Goal: Complete application form: Complete application form

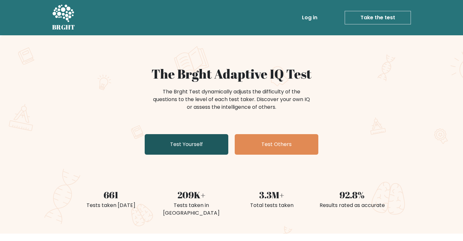
click at [196, 136] on link "Test Yourself" at bounding box center [187, 144] width 84 height 21
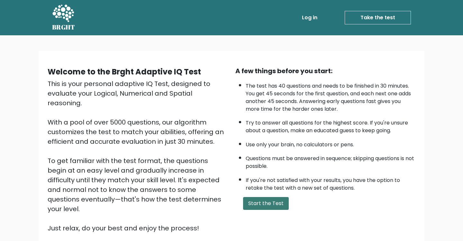
click at [256, 206] on button "Start the Test" at bounding box center [266, 203] width 46 height 13
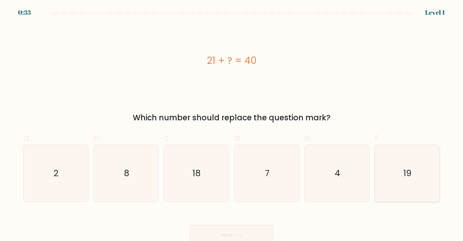
click at [414, 164] on icon "19" at bounding box center [407, 173] width 57 height 57
click at [232, 125] on input "f. 19" at bounding box center [231, 123] width 0 height 4
radio input "true"
click at [212, 233] on button "Next" at bounding box center [232, 235] width 84 height 21
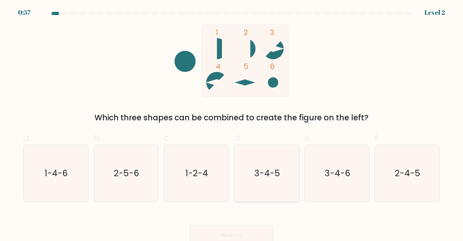
click at [276, 178] on text "3-4-5" at bounding box center [267, 174] width 26 height 12
click at [232, 125] on input "d. 3-4-5" at bounding box center [231, 123] width 0 height 4
radio input "true"
click at [240, 228] on button "Next" at bounding box center [232, 235] width 84 height 21
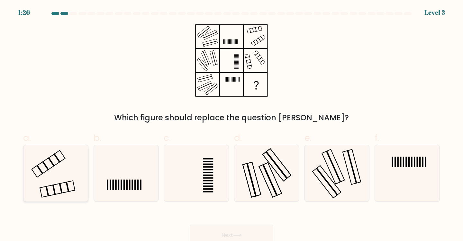
click at [66, 185] on icon at bounding box center [55, 173] width 57 height 57
click at [231, 125] on input "a." at bounding box center [231, 123] width 0 height 4
radio input "true"
click at [198, 232] on button "Next" at bounding box center [232, 235] width 84 height 21
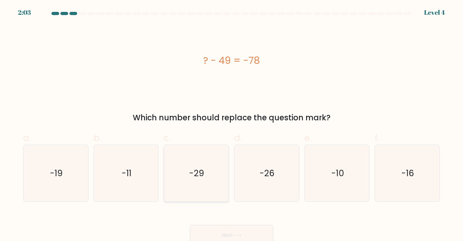
click at [198, 177] on text "-29" at bounding box center [196, 174] width 15 height 12
click at [231, 125] on input "c. -29" at bounding box center [231, 123] width 0 height 4
radio input "true"
click at [213, 230] on button "Next" at bounding box center [232, 235] width 84 height 21
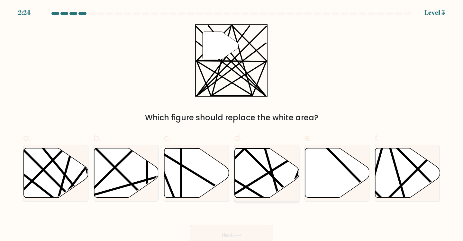
click at [274, 173] on icon at bounding box center [267, 174] width 65 height 50
click at [232, 125] on input "d." at bounding box center [231, 123] width 0 height 4
radio input "true"
click at [228, 233] on button "Next" at bounding box center [232, 235] width 84 height 21
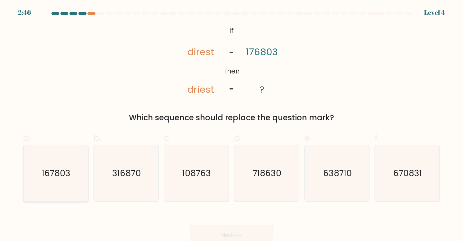
click at [55, 179] on text "167803" at bounding box center [56, 174] width 29 height 12
click at [231, 125] on input "a. 167803" at bounding box center [231, 123] width 0 height 4
radio input "true"
click at [220, 232] on button "Next" at bounding box center [232, 235] width 84 height 21
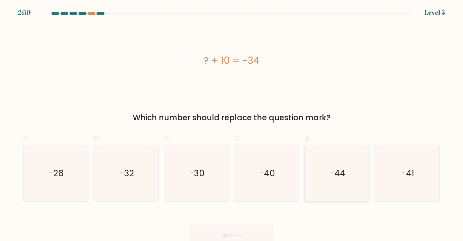
click at [339, 166] on icon "-44" at bounding box center [337, 173] width 57 height 57
click at [232, 125] on input "e. -44" at bounding box center [231, 123] width 0 height 4
radio input "true"
click at [222, 230] on button "Next" at bounding box center [232, 235] width 84 height 21
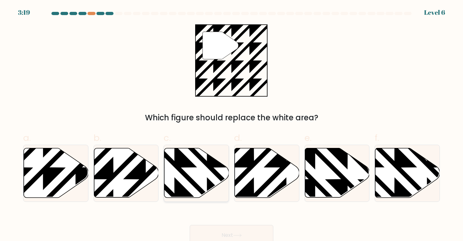
click at [186, 171] on icon at bounding box center [196, 174] width 65 height 50
click at [231, 125] on input "c." at bounding box center [231, 123] width 0 height 4
radio input "true"
click at [220, 234] on button "Next" at bounding box center [232, 235] width 84 height 21
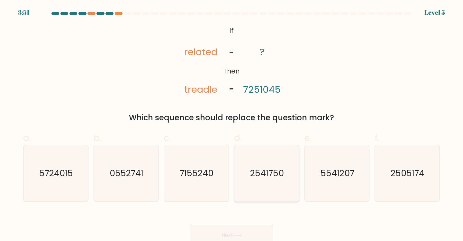
click at [273, 161] on icon "2541750" at bounding box center [266, 173] width 57 height 57
click at [232, 125] on input "d. 2541750" at bounding box center [231, 123] width 0 height 4
radio input "true"
click at [251, 232] on button "Next" at bounding box center [232, 235] width 84 height 21
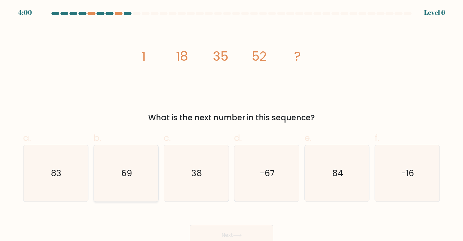
click at [128, 171] on text "69" at bounding box center [126, 174] width 11 height 12
click at [231, 125] on input "b. 69" at bounding box center [231, 123] width 0 height 4
radio input "true"
click at [223, 229] on button "Next" at bounding box center [232, 235] width 84 height 21
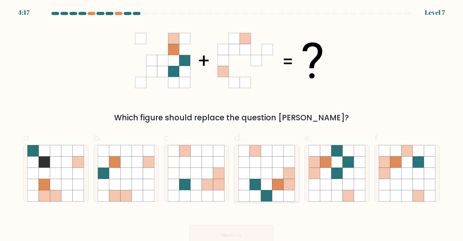
click at [276, 184] on icon at bounding box center [277, 184] width 11 height 11
click at [232, 125] on input "d." at bounding box center [231, 123] width 0 height 4
radio input "true"
click at [225, 231] on button "Next" at bounding box center [232, 235] width 84 height 21
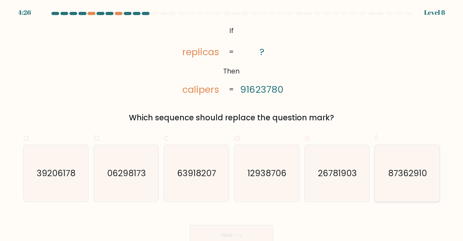
click at [403, 169] on text "87362910" at bounding box center [407, 174] width 39 height 12
click at [232, 125] on input "f. 87362910" at bounding box center [231, 123] width 0 height 4
radio input "true"
click at [241, 231] on button "Next" at bounding box center [232, 235] width 84 height 21
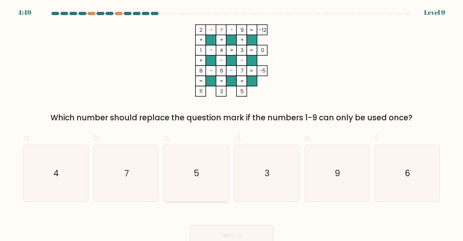
click at [205, 189] on icon "5" at bounding box center [196, 173] width 57 height 57
click at [231, 125] on input "c. 5" at bounding box center [231, 123] width 0 height 4
radio input "true"
click at [274, 179] on icon "3" at bounding box center [266, 173] width 57 height 57
click at [232, 125] on input "d. 3" at bounding box center [231, 123] width 0 height 4
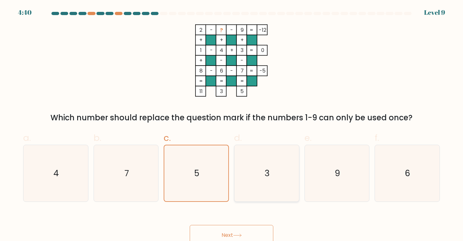
radio input "true"
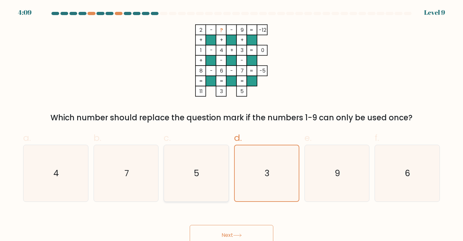
click at [191, 179] on icon "5" at bounding box center [196, 173] width 57 height 57
click at [231, 125] on input "c. 5" at bounding box center [231, 123] width 0 height 4
radio input "true"
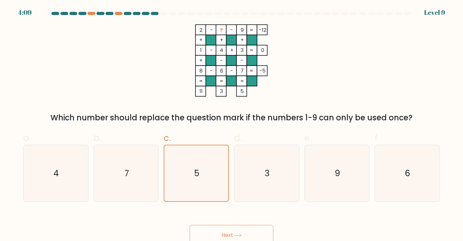
click at [217, 233] on button "Next" at bounding box center [232, 235] width 84 height 21
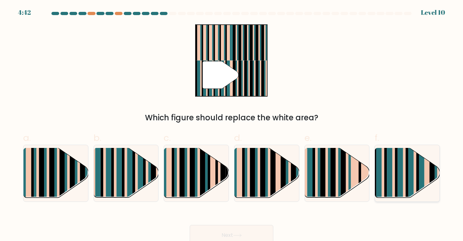
click at [394, 190] on rect at bounding box center [393, 179] width 3 height 64
click at [232, 125] on input "f." at bounding box center [231, 123] width 0 height 4
radio input "true"
click at [242, 234] on icon at bounding box center [237, 236] width 9 height 4
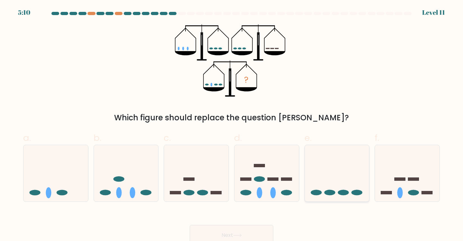
click at [354, 183] on icon at bounding box center [337, 173] width 65 height 53
click at [232, 125] on input "e." at bounding box center [231, 123] width 0 height 4
radio input "true"
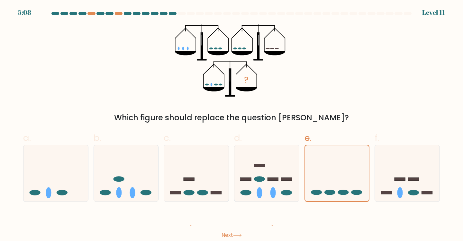
click at [234, 231] on button "Next" at bounding box center [232, 235] width 84 height 21
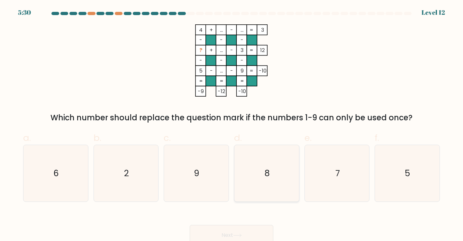
click at [283, 172] on icon "8" at bounding box center [266, 173] width 57 height 57
click at [232, 125] on input "d. 8" at bounding box center [231, 123] width 0 height 4
radio input "true"
click at [254, 234] on button "Next" at bounding box center [232, 235] width 84 height 21
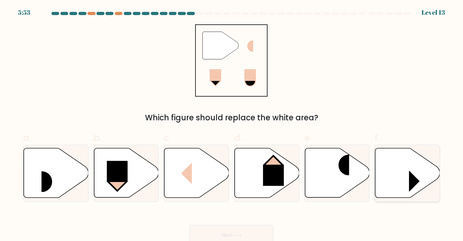
click at [394, 183] on icon at bounding box center [407, 174] width 65 height 50
click at [232, 125] on input "f." at bounding box center [231, 123] width 0 height 4
radio input "true"
click at [188, 159] on icon at bounding box center [196, 174] width 65 height 50
click at [231, 125] on input "c." at bounding box center [231, 123] width 0 height 4
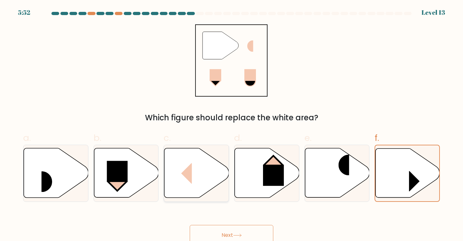
radio input "true"
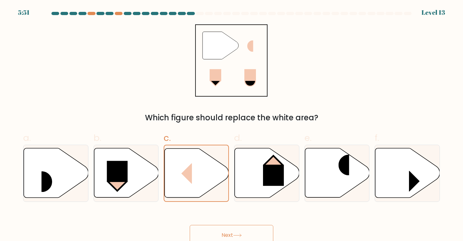
click at [207, 231] on button "Next" at bounding box center [232, 235] width 84 height 21
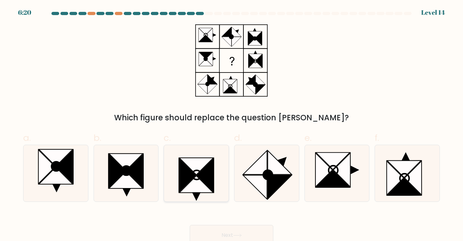
click at [197, 168] on icon at bounding box center [196, 166] width 34 height 17
click at [231, 125] on input "c." at bounding box center [231, 123] width 0 height 4
radio input "true"
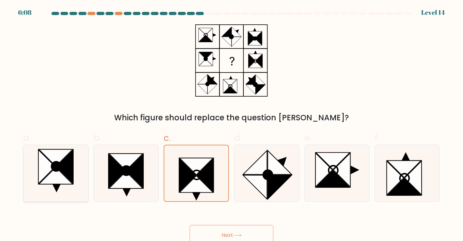
click at [67, 164] on icon at bounding box center [64, 167] width 17 height 34
click at [231, 125] on input "a." at bounding box center [231, 123] width 0 height 4
radio input "true"
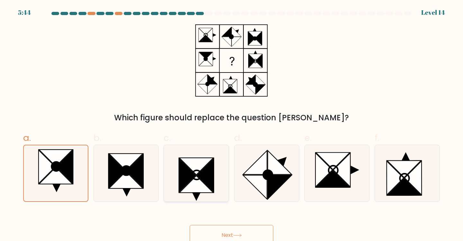
click at [201, 188] on icon at bounding box center [196, 184] width 34 height 17
click at [231, 125] on input "c." at bounding box center [231, 123] width 0 height 4
radio input "true"
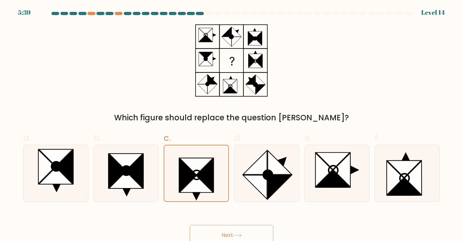
click at [211, 232] on button "Next" at bounding box center [232, 235] width 84 height 21
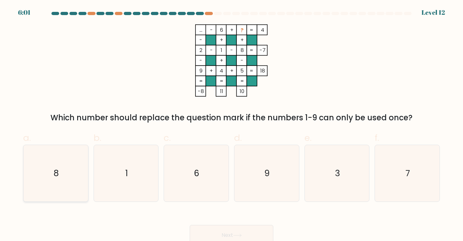
click at [53, 169] on icon "8" at bounding box center [55, 173] width 57 height 57
click at [231, 125] on input "a. 8" at bounding box center [231, 123] width 0 height 4
radio input "true"
click at [212, 227] on button "Next" at bounding box center [232, 235] width 84 height 21
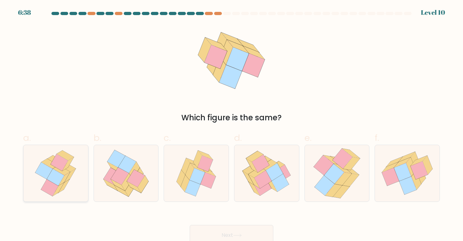
click at [61, 185] on icon at bounding box center [59, 190] width 12 height 14
click at [231, 125] on input "a." at bounding box center [231, 123] width 0 height 4
radio input "true"
click at [221, 225] on button "Next" at bounding box center [232, 235] width 84 height 21
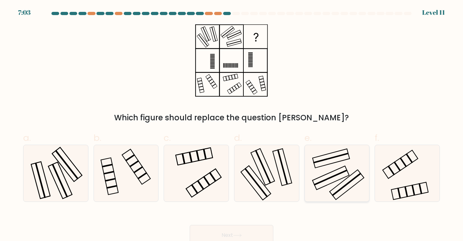
click at [334, 180] on icon at bounding box center [337, 173] width 57 height 57
click at [232, 125] on input "e." at bounding box center [231, 123] width 0 height 4
radio input "true"
click at [47, 174] on icon at bounding box center [55, 173] width 57 height 57
click at [231, 125] on input "a." at bounding box center [231, 123] width 0 height 4
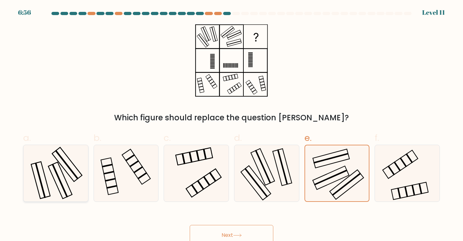
radio input "true"
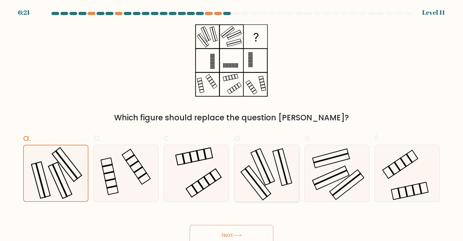
click at [264, 168] on rect at bounding box center [263, 167] width 16 height 34
click at [232, 125] on input "d." at bounding box center [231, 123] width 0 height 4
radio input "true"
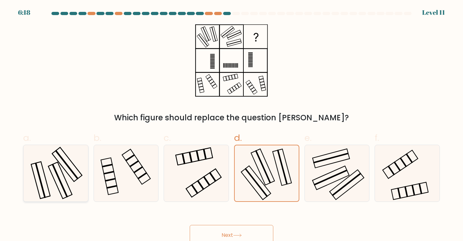
click at [53, 197] on icon at bounding box center [55, 173] width 57 height 57
click at [231, 125] on input "a." at bounding box center [231, 123] width 0 height 4
radio input "true"
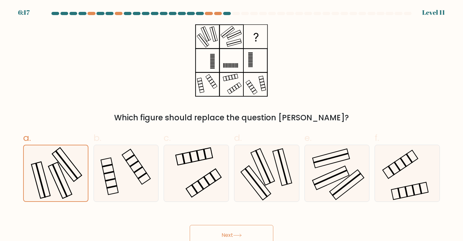
click at [217, 234] on button "Next" at bounding box center [232, 235] width 84 height 21
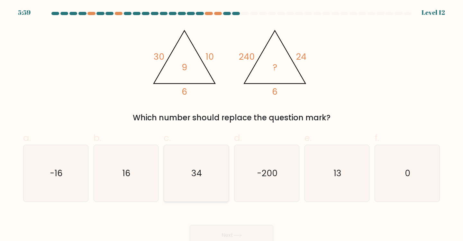
click at [200, 179] on text "34" at bounding box center [197, 174] width 11 height 12
click at [231, 125] on input "c. 34" at bounding box center [231, 123] width 0 height 4
radio input "true"
click at [213, 232] on button "Next" at bounding box center [232, 235] width 84 height 21
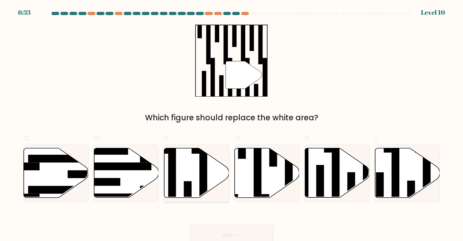
click at [198, 188] on icon at bounding box center [196, 174] width 65 height 50
click at [231, 125] on input "c." at bounding box center [231, 123] width 0 height 4
radio input "true"
click at [422, 178] on icon at bounding box center [407, 174] width 65 height 50
click at [232, 125] on input "f." at bounding box center [231, 123] width 0 height 4
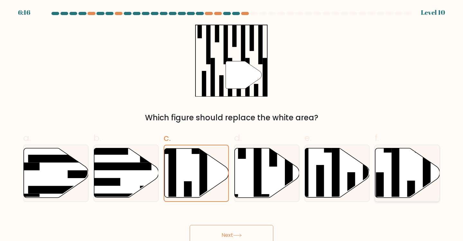
radio input "true"
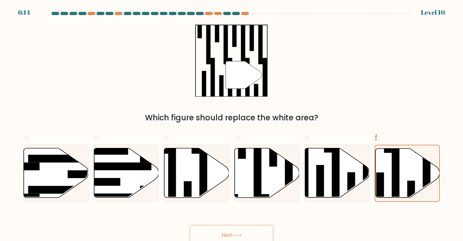
click at [224, 228] on button "Next" at bounding box center [232, 235] width 84 height 21
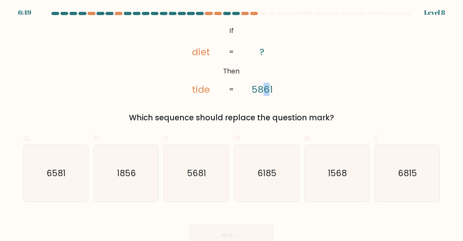
click at [266, 88] on tspan "5861" at bounding box center [261, 89] width 21 height 13
click at [396, 168] on icon "6815" at bounding box center [407, 173] width 57 height 57
click at [232, 125] on input "f. 6815" at bounding box center [231, 123] width 0 height 4
radio input "true"
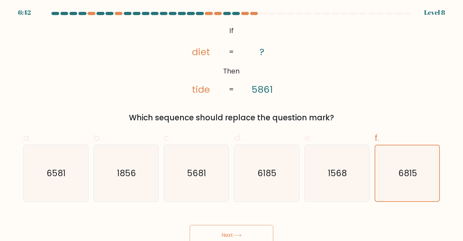
click at [237, 231] on button "Next" at bounding box center [232, 235] width 84 height 21
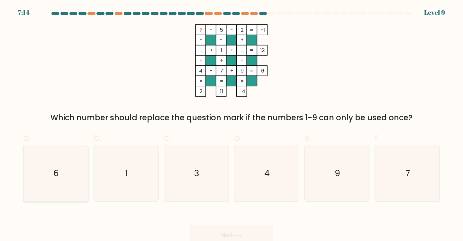
click at [73, 165] on icon "6" at bounding box center [55, 173] width 57 height 57
click at [231, 125] on input "a. 6" at bounding box center [231, 123] width 0 height 4
radio input "true"
click at [209, 231] on button "Next" at bounding box center [232, 235] width 84 height 21
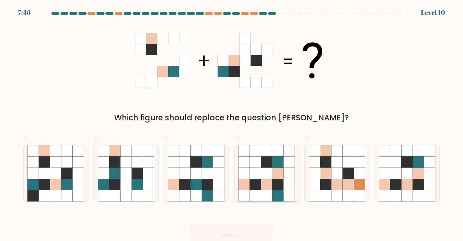
click at [266, 171] on icon at bounding box center [266, 173] width 11 height 11
click at [232, 125] on input "d." at bounding box center [231, 123] width 0 height 4
radio input "true"
click at [249, 231] on button "Next" at bounding box center [232, 235] width 84 height 21
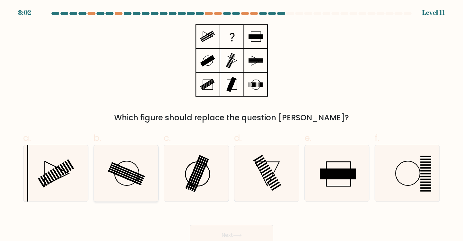
click at [131, 173] on rect at bounding box center [127, 171] width 34 height 15
click at [231, 125] on input "b." at bounding box center [231, 123] width 0 height 4
radio input "true"
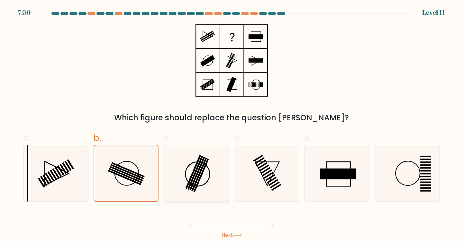
click at [200, 161] on icon at bounding box center [196, 173] width 57 height 57
click at [231, 125] on input "c." at bounding box center [231, 123] width 0 height 4
radio input "true"
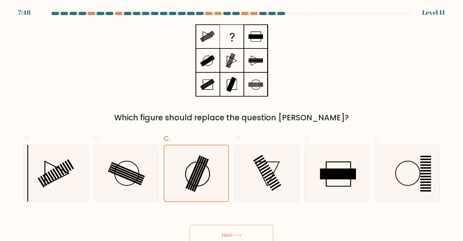
click at [218, 234] on button "Next" at bounding box center [232, 235] width 84 height 21
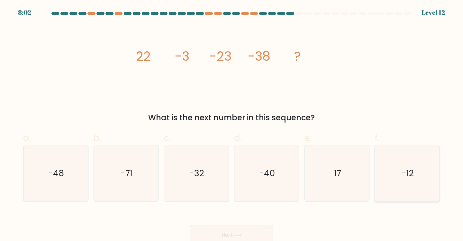
click at [395, 161] on icon "-12" at bounding box center [407, 173] width 57 height 57
click at [232, 125] on input "f. -12" at bounding box center [231, 123] width 0 height 4
radio input "true"
click at [265, 229] on button "Next" at bounding box center [232, 235] width 84 height 21
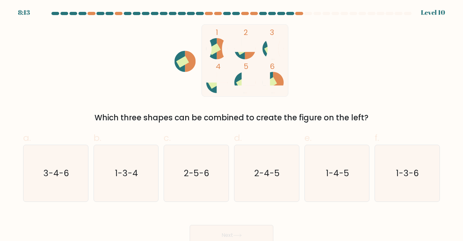
click at [236, 77] on icon at bounding box center [239, 82] width 11 height 21
click at [125, 168] on text "1-3-4" at bounding box center [126, 174] width 23 height 12
click at [231, 125] on input "b. 1-3-4" at bounding box center [231, 123] width 0 height 4
radio input "true"
click at [219, 232] on button "Next" at bounding box center [232, 235] width 84 height 21
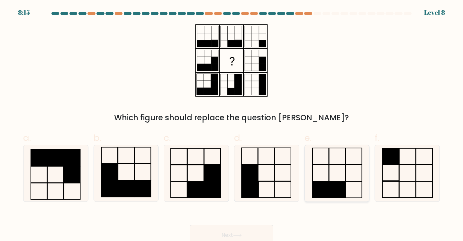
click at [343, 190] on rect at bounding box center [337, 190] width 16 height 16
click at [232, 125] on input "e." at bounding box center [231, 123] width 0 height 4
radio input "true"
click at [240, 234] on icon at bounding box center [237, 236] width 9 height 4
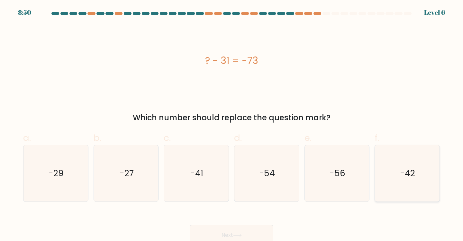
click at [417, 170] on icon "-42" at bounding box center [407, 173] width 57 height 57
click at [232, 125] on input "f. -42" at bounding box center [231, 123] width 0 height 4
radio input "true"
click at [250, 229] on button "Next" at bounding box center [232, 235] width 84 height 21
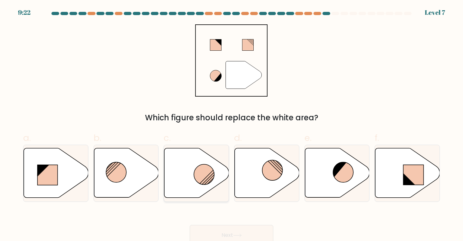
click at [214, 177] on circle at bounding box center [204, 175] width 20 height 20
click at [231, 125] on input "c." at bounding box center [231, 123] width 0 height 4
radio input "true"
click at [233, 230] on button "Next" at bounding box center [232, 235] width 84 height 21
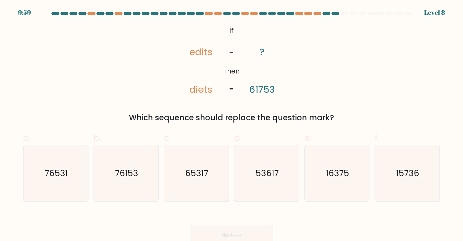
click at [194, 86] on tspan "diets" at bounding box center [200, 89] width 23 height 13
click at [261, 88] on tspan "61753" at bounding box center [262, 89] width 26 height 13
click at [127, 173] on text "76153" at bounding box center [126, 174] width 23 height 12
click at [231, 125] on input "b. 76153" at bounding box center [231, 123] width 0 height 4
radio input "true"
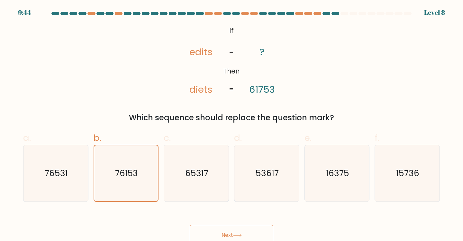
click at [206, 231] on button "Next" at bounding box center [232, 235] width 84 height 21
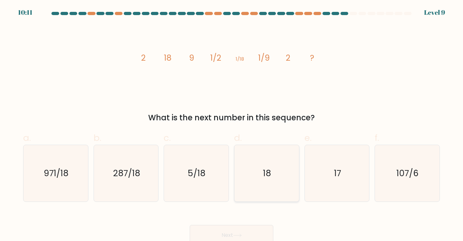
click at [272, 176] on icon "18" at bounding box center [266, 173] width 57 height 57
click at [232, 125] on input "d. 18" at bounding box center [231, 123] width 0 height 4
radio input "true"
click at [238, 231] on button "Next" at bounding box center [232, 235] width 84 height 21
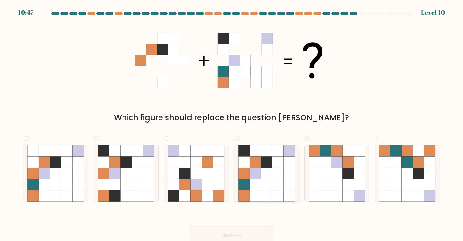
click at [253, 174] on icon at bounding box center [255, 173] width 11 height 11
click at [232, 125] on input "d." at bounding box center [231, 123] width 0 height 4
radio input "true"
click at [256, 230] on button "Next" at bounding box center [232, 235] width 84 height 21
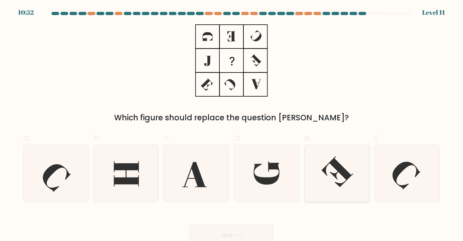
click at [340, 177] on icon at bounding box center [337, 173] width 57 height 57
click at [232, 125] on input "e." at bounding box center [231, 123] width 0 height 4
radio input "true"
click at [244, 231] on button "Next" at bounding box center [232, 235] width 84 height 21
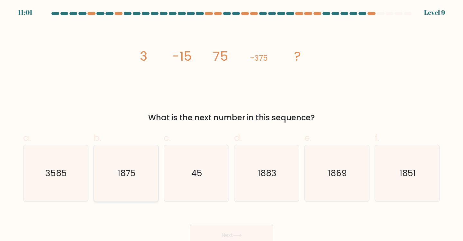
click at [110, 182] on icon "1875" at bounding box center [126, 173] width 57 height 57
click at [231, 125] on input "b. 1875" at bounding box center [231, 123] width 0 height 4
radio input "true"
click at [235, 236] on icon at bounding box center [237, 236] width 9 height 4
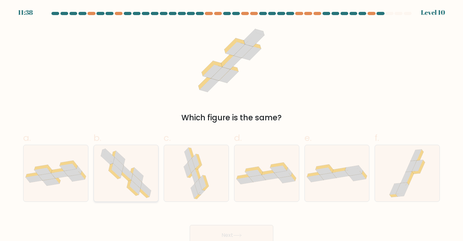
click at [135, 182] on icon at bounding box center [136, 181] width 11 height 14
click at [231, 125] on input "b." at bounding box center [231, 123] width 0 height 4
radio input "true"
click at [226, 229] on button "Next" at bounding box center [232, 235] width 84 height 21
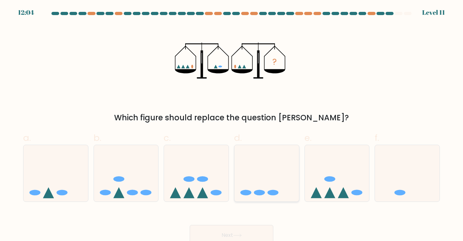
click at [267, 181] on icon at bounding box center [266, 173] width 65 height 53
click at [232, 125] on input "d." at bounding box center [231, 123] width 0 height 4
radio input "true"
click at [239, 229] on button "Next" at bounding box center [232, 235] width 84 height 21
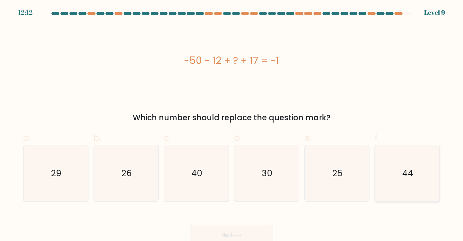
click at [410, 157] on icon "44" at bounding box center [407, 173] width 57 height 57
click at [232, 125] on input "f. 44" at bounding box center [231, 123] width 0 height 4
radio input "true"
click at [244, 227] on button "Next" at bounding box center [232, 235] width 84 height 21
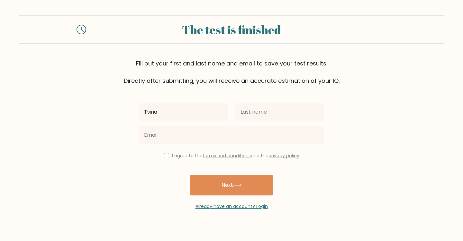
type input "Tsina"
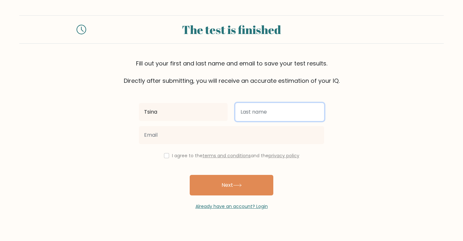
click at [271, 115] on input "text" at bounding box center [279, 112] width 89 height 18
type input "Abrillo"
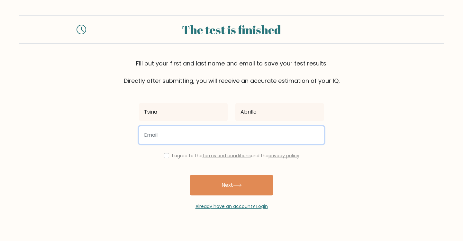
click at [214, 134] on input "email" at bounding box center [231, 135] width 185 height 18
type input "abrillotsina02@gmail.com"
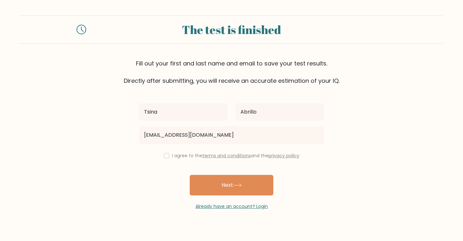
click at [169, 153] on div "I agree to the terms and conditions and the privacy policy" at bounding box center [231, 156] width 193 height 8
click at [166, 156] on input "checkbox" at bounding box center [166, 155] width 5 height 5
checkbox input "true"
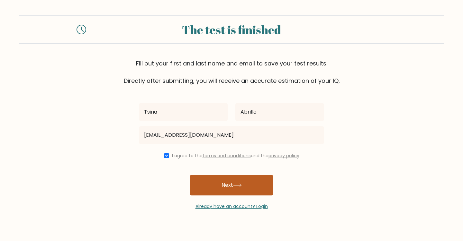
click at [217, 182] on button "Next" at bounding box center [232, 185] width 84 height 21
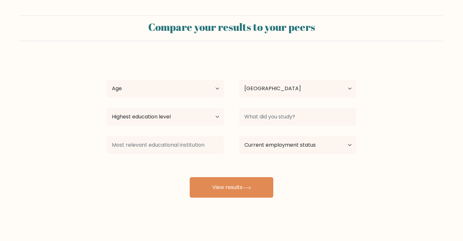
select select "PH"
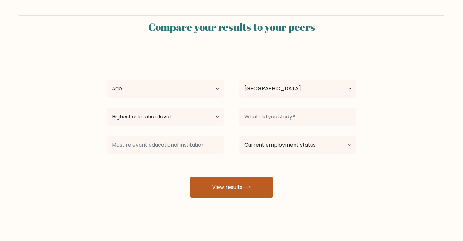
click at [225, 188] on button "View results" at bounding box center [232, 187] width 84 height 21
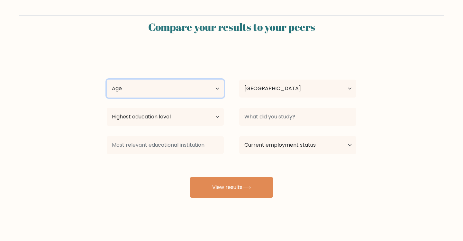
click at [200, 88] on select "Age Under 18 years old 18-24 years old 25-34 years old 35-44 years old 45-54 ye…" at bounding box center [165, 89] width 117 height 18
select select "18_24"
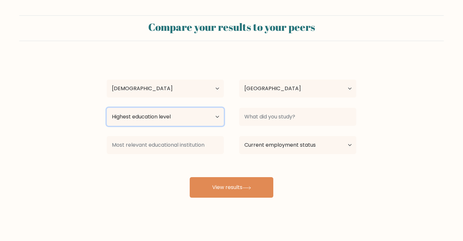
click at [191, 110] on select "Highest education level No schooling Primary Lower Secondary Upper Secondary Oc…" at bounding box center [165, 117] width 117 height 18
select select "bachelors_degree"
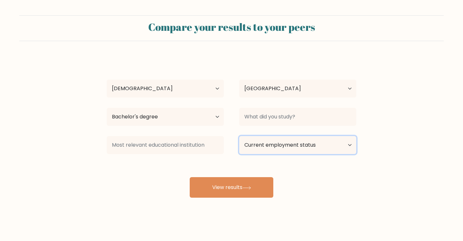
click at [267, 148] on select "Current employment status Employed Student Retired Other / prefer not to answer" at bounding box center [297, 145] width 117 height 18
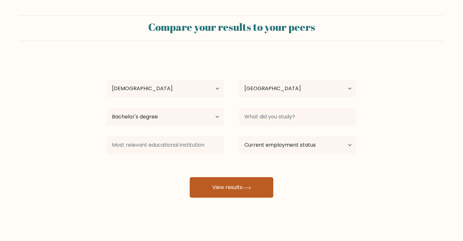
click at [222, 186] on button "View results" at bounding box center [232, 187] width 84 height 21
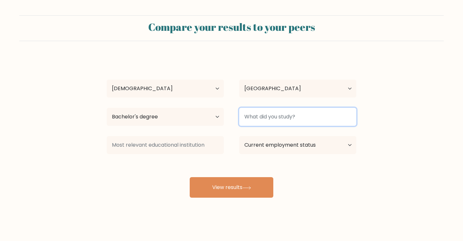
click at [268, 116] on input at bounding box center [297, 117] width 117 height 18
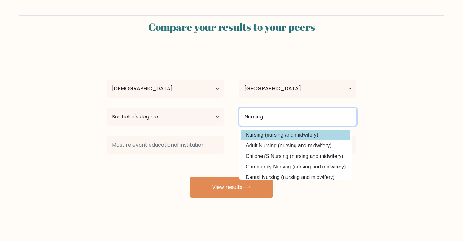
type input "Nursing"
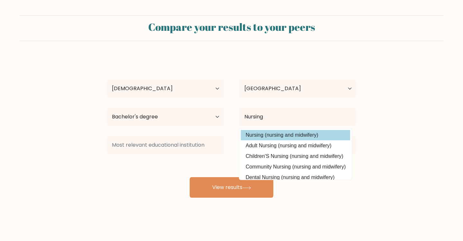
click at [268, 135] on option "Nursing (nursing and midwifery)" at bounding box center [295, 135] width 109 height 10
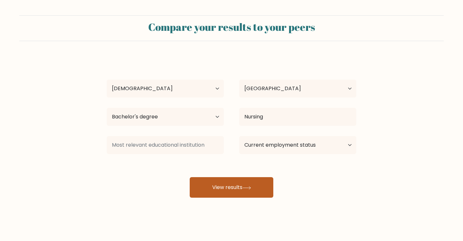
click at [232, 188] on button "View results" at bounding box center [232, 187] width 84 height 21
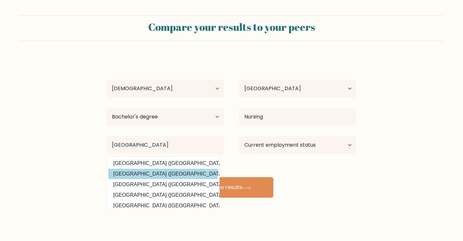
click at [182, 173] on option "Siena College of Taytay (Philippines)" at bounding box center [162, 174] width 109 height 10
type input "Siena [GEOGRAPHIC_DATA]"
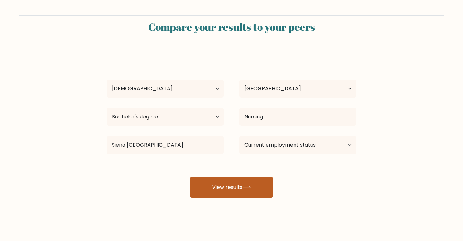
click at [221, 184] on button "View results" at bounding box center [232, 187] width 84 height 21
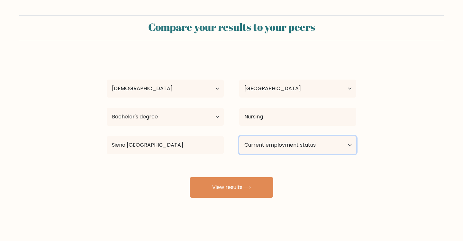
click at [294, 144] on select "Current employment status Employed Student Retired Other / prefer not to answer" at bounding box center [297, 145] width 117 height 18
click at [285, 144] on select "Current employment status Employed Student Retired Other / prefer not to answer" at bounding box center [297, 145] width 117 height 18
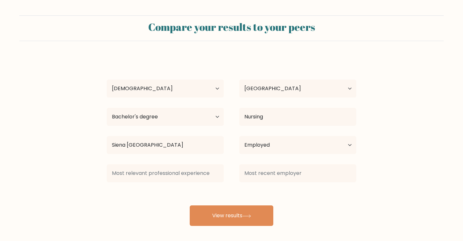
click at [240, 188] on div "Tsina Abrillo Age Under 18 years old 18-24 years old 25-34 years old 35-44 year…" at bounding box center [231, 142] width 257 height 170
click at [271, 142] on select "Current employment status Employed Student Retired Other / prefer not to answer" at bounding box center [297, 145] width 117 height 18
select select "other"
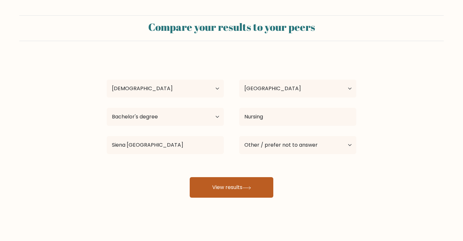
click at [240, 189] on button "View results" at bounding box center [232, 187] width 84 height 21
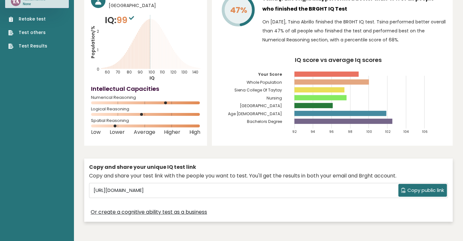
scroll to position [53, 0]
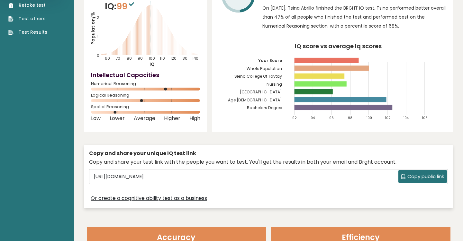
click at [411, 174] on span "Copy public link" at bounding box center [425, 176] width 37 height 7
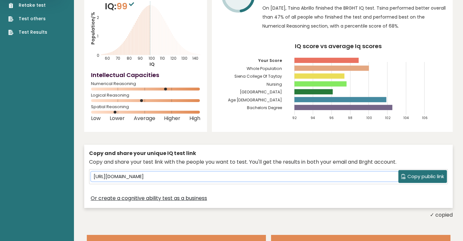
scroll to position [0, 0]
